Goal: Check status: Check status

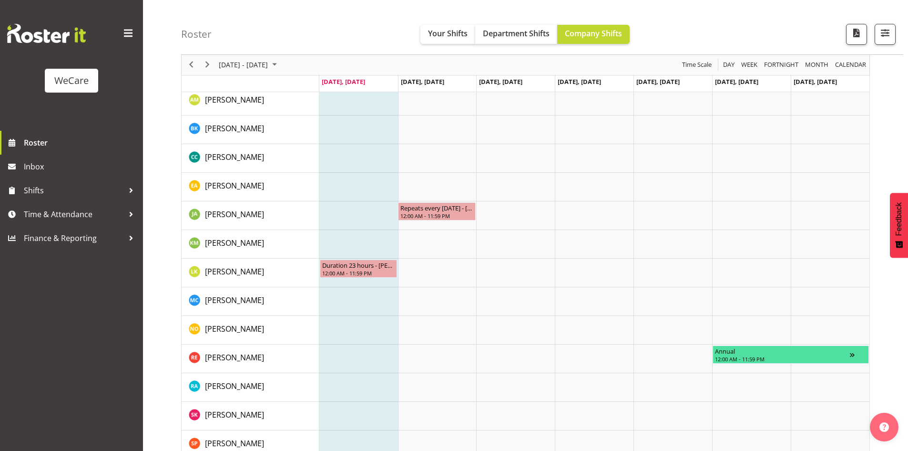
scroll to position [429, 0]
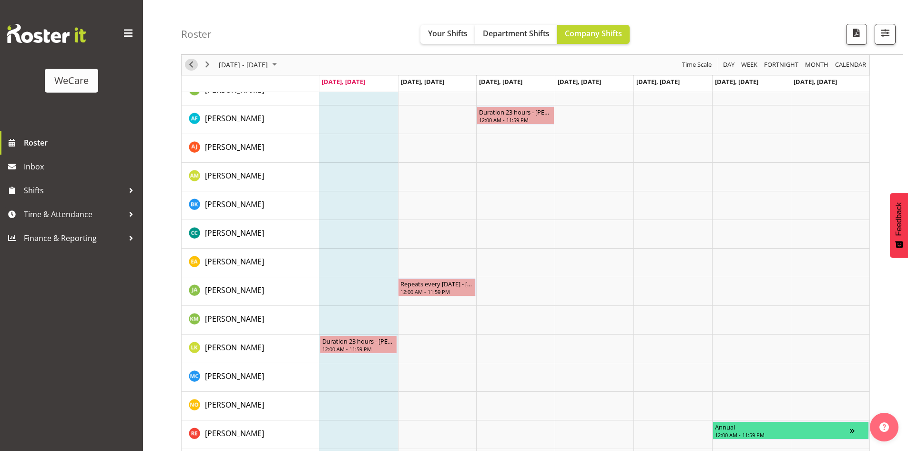
drag, startPoint x: 190, startPoint y: 63, endPoint x: 607, endPoint y: 355, distance: 509.1
click at [190, 63] on span "Previous" at bounding box center [190, 65] width 11 height 12
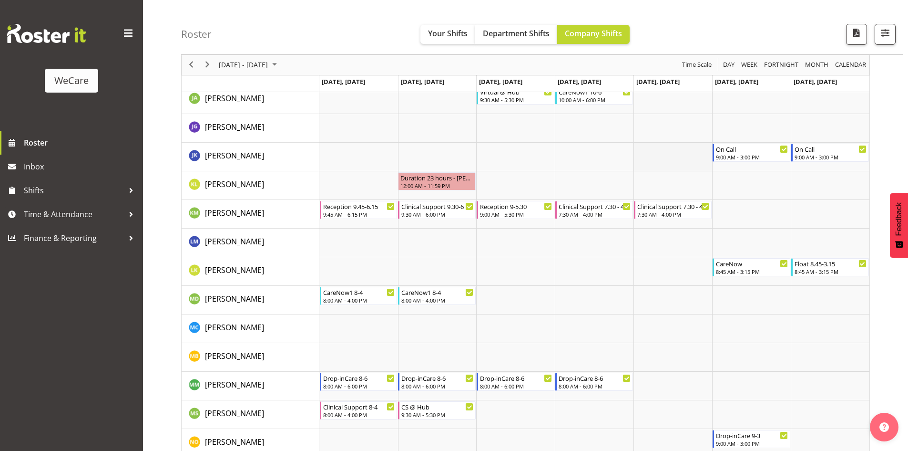
scroll to position [3194, 0]
click at [269, 67] on span "[DATE] - [DATE]" at bounding box center [243, 65] width 51 height 12
click at [229, 156] on span "11" at bounding box center [229, 154] width 14 height 14
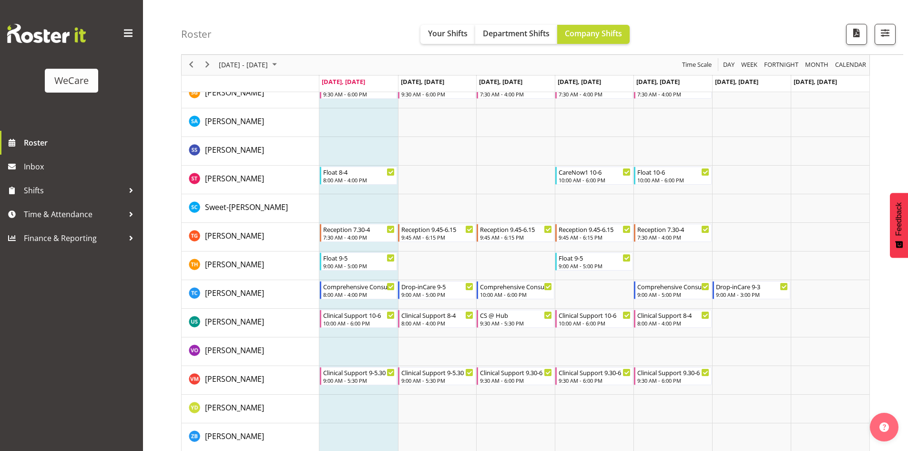
scroll to position [3837, 0]
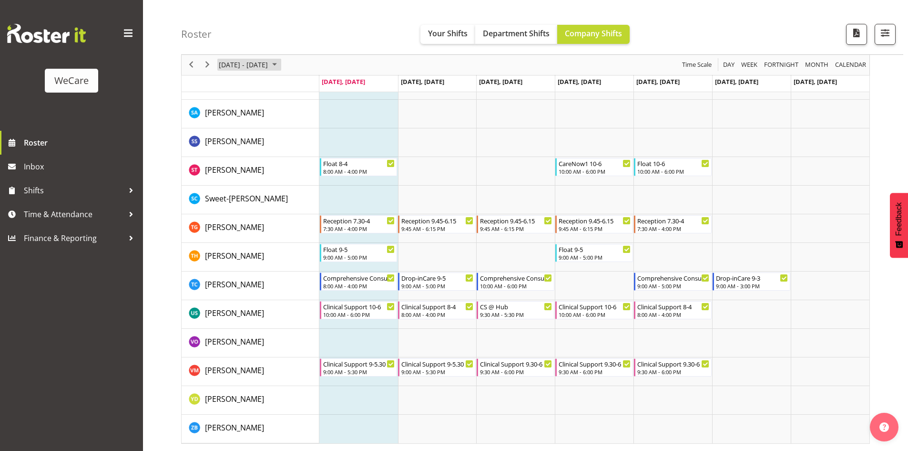
click at [250, 65] on span "[DATE] - [DATE]" at bounding box center [243, 65] width 51 height 12
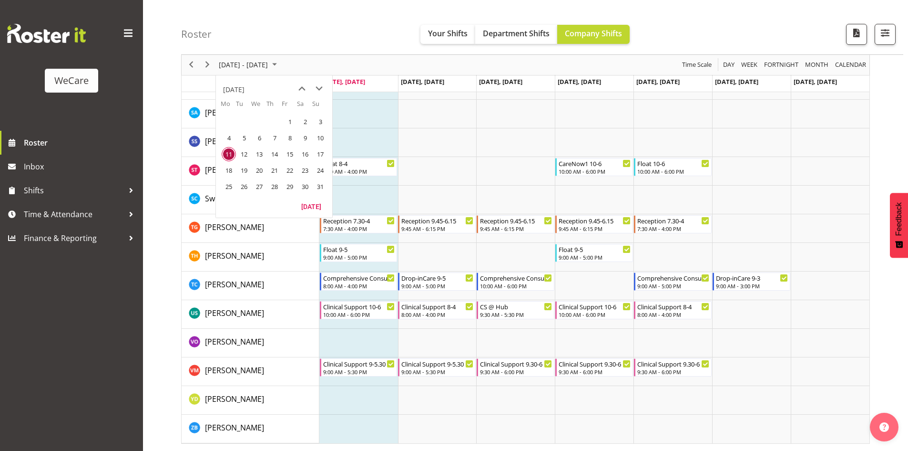
click at [230, 153] on span "11" at bounding box center [229, 154] width 14 height 14
click at [314, 206] on button "[DATE]" at bounding box center [311, 205] width 32 height 13
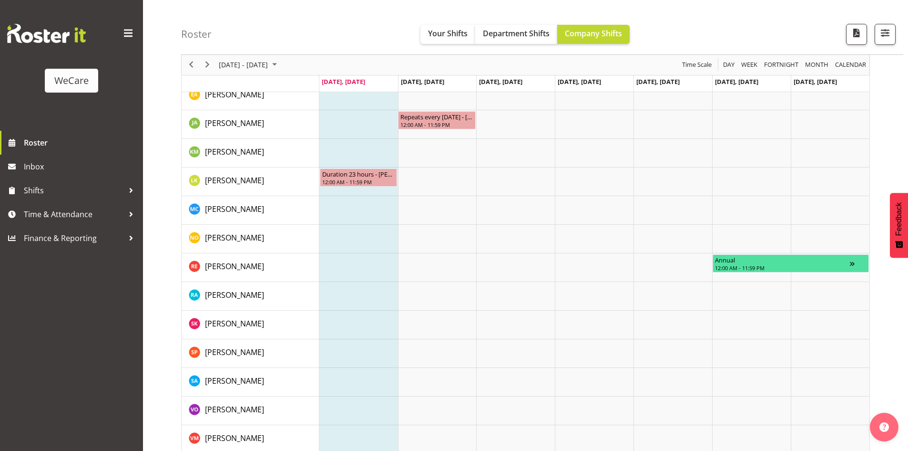
scroll to position [595, 0]
click at [210, 62] on span "Next" at bounding box center [207, 65] width 11 height 12
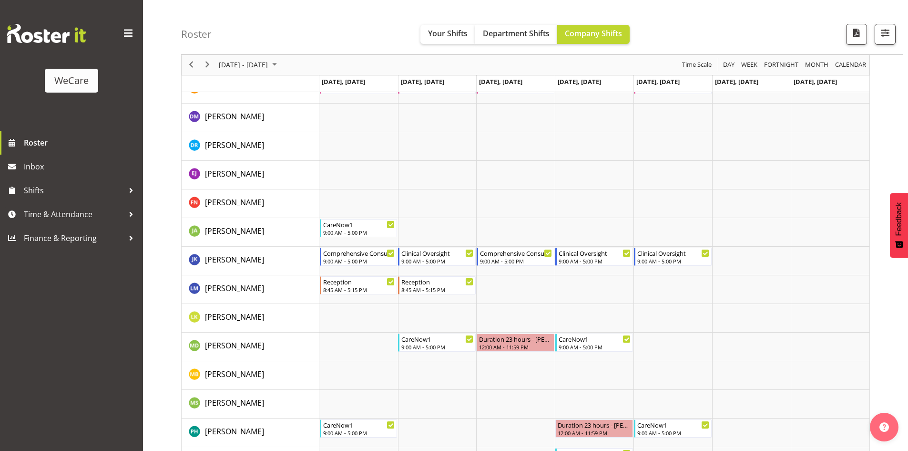
scroll to position [1101, 0]
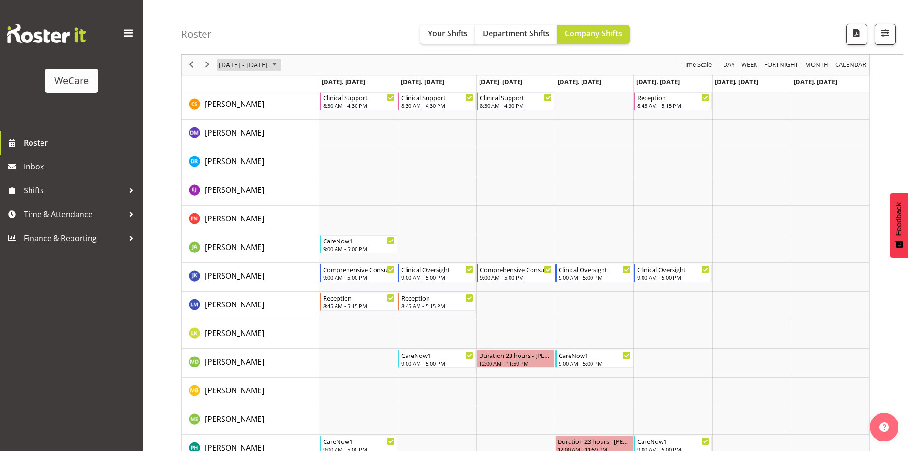
click at [240, 62] on span "[DATE] - [DATE]" at bounding box center [243, 65] width 51 height 12
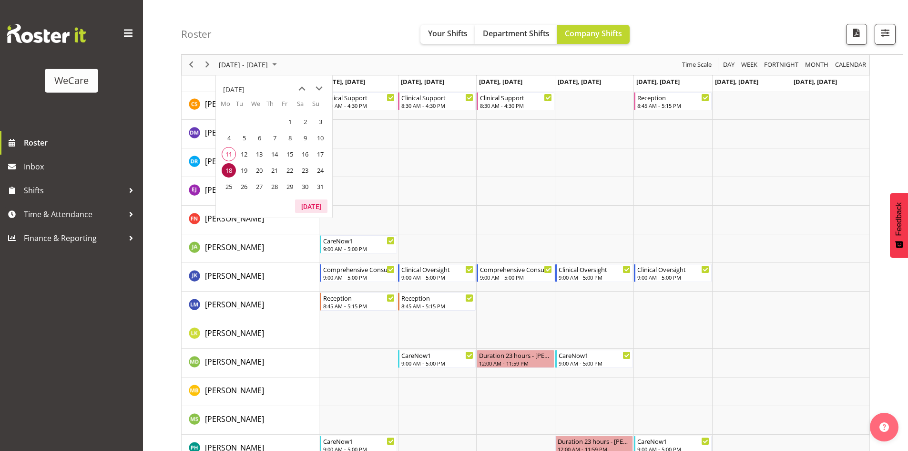
click at [315, 207] on button "[DATE]" at bounding box center [311, 205] width 32 height 13
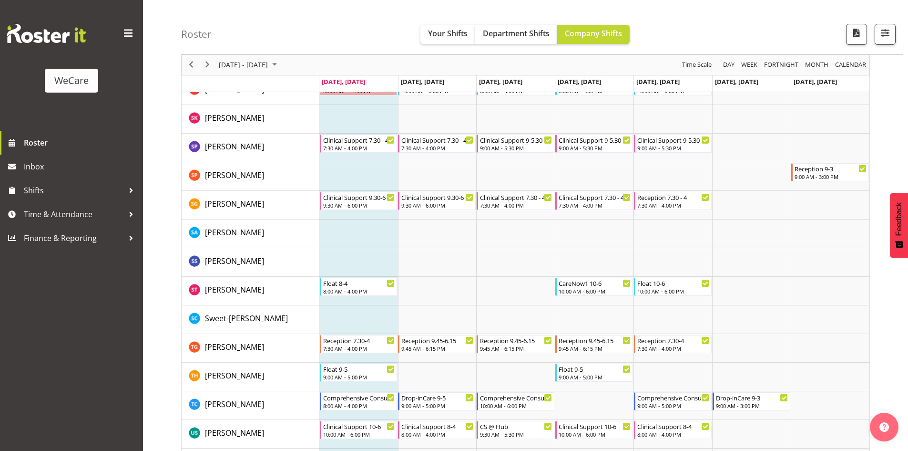
scroll to position [3719, 0]
click at [557, 43] on button "Company Shifts" at bounding box center [593, 34] width 72 height 19
click at [530, 36] on span "Department Shifts" at bounding box center [516, 33] width 67 height 10
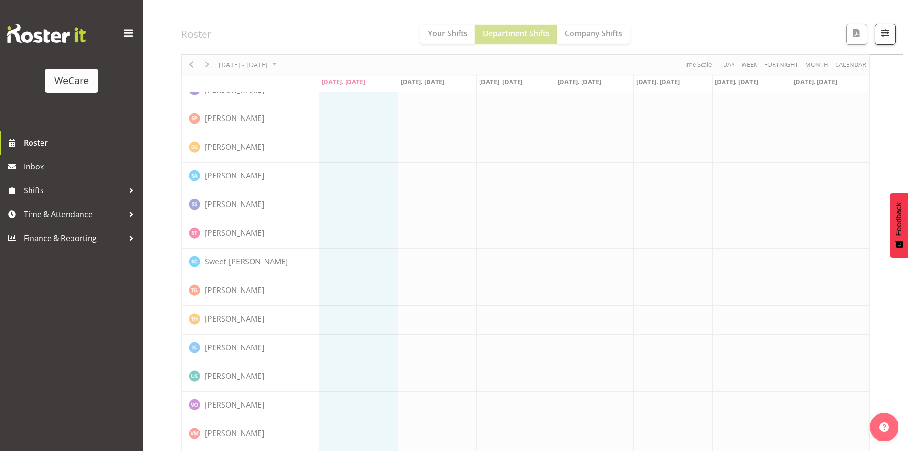
scroll to position [3663, 0]
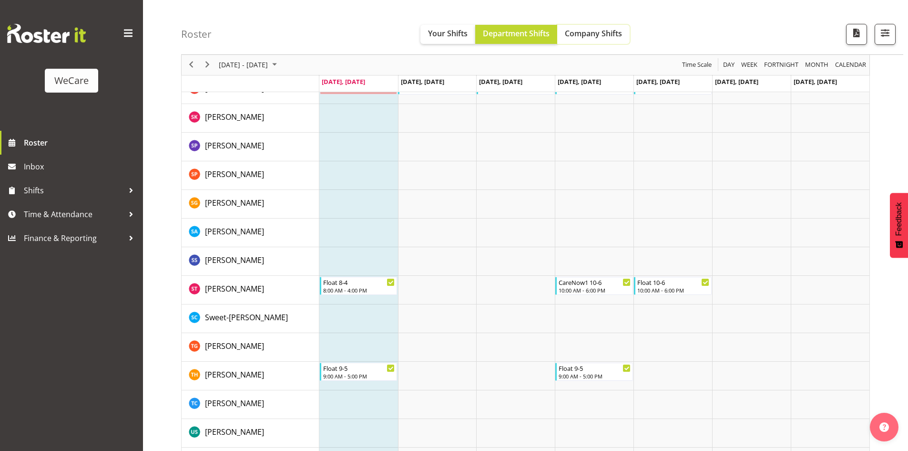
click at [578, 39] on button "Company Shifts" at bounding box center [593, 34] width 72 height 19
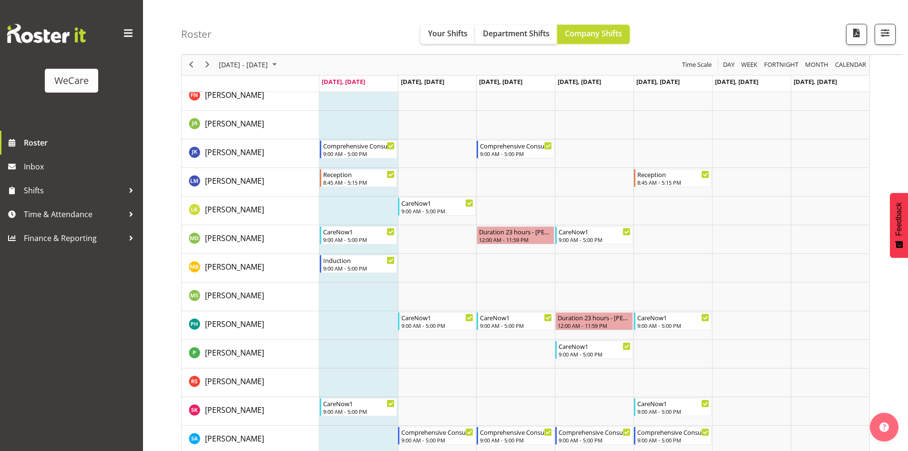
scroll to position [1215, 0]
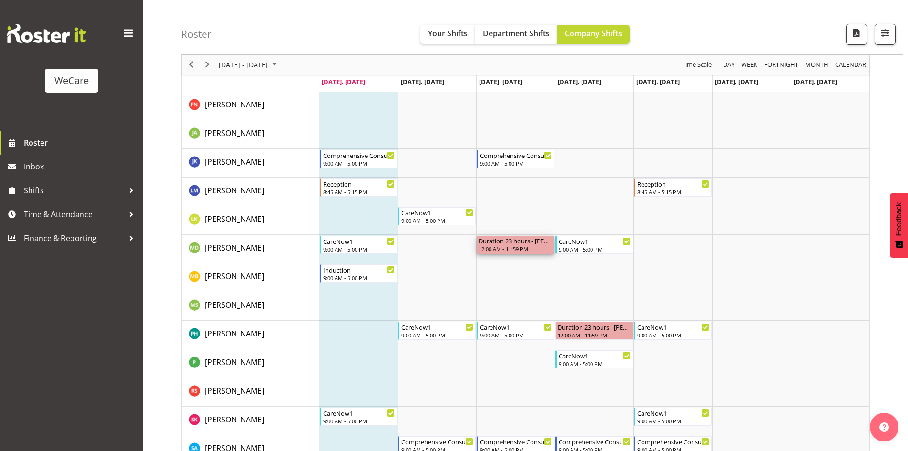
click at [518, 241] on div "Duration 23 hours - [PERSON_NAME]" at bounding box center [516, 241] width 74 height 10
click at [545, 242] on div "Duration 23 hours - [PERSON_NAME]" at bounding box center [516, 241] width 74 height 10
click at [485, 292] on td "Timeline Week of August 11, 2025" at bounding box center [515, 306] width 79 height 29
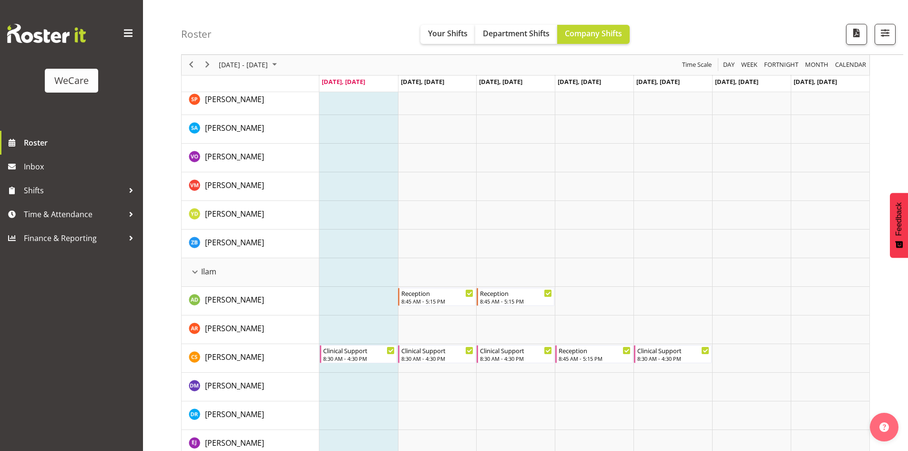
scroll to position [717, 0]
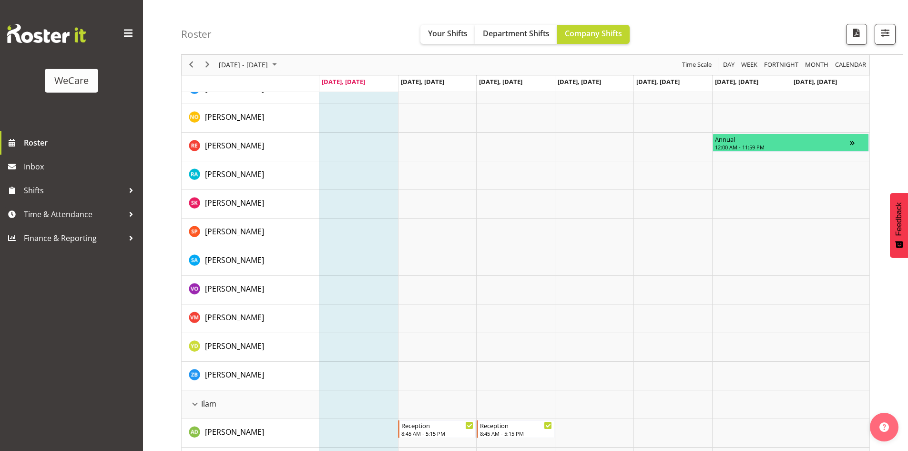
drag, startPoint x: 892, startPoint y: 90, endPoint x: 842, endPoint y: 391, distance: 305.3
click at [842, 391] on td "Timeline Week of August 11, 2025" at bounding box center [830, 404] width 79 height 29
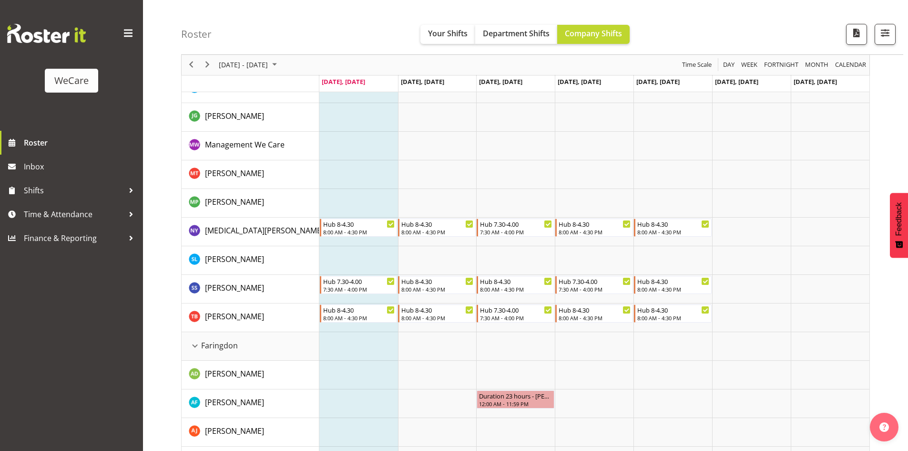
scroll to position [9, 0]
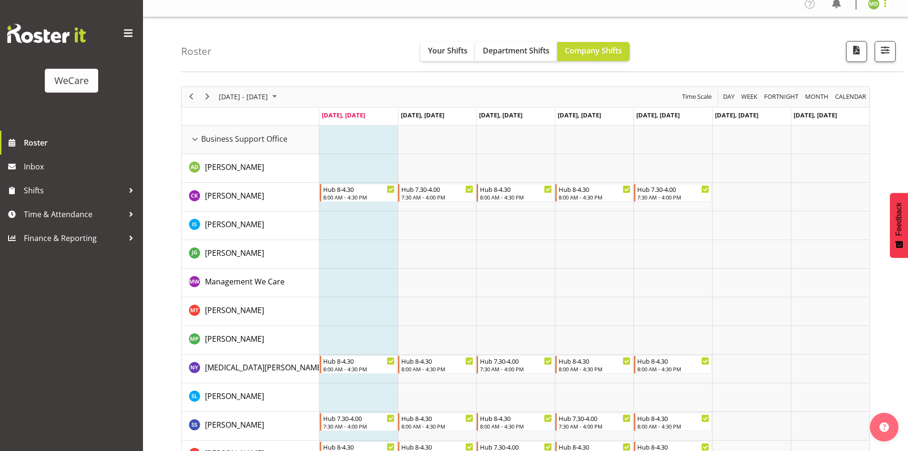
click at [887, 1] on span at bounding box center [885, 3] width 11 height 11
click at [851, 41] on link "Log Out" at bounding box center [845, 41] width 92 height 17
